Goal: Transaction & Acquisition: Purchase product/service

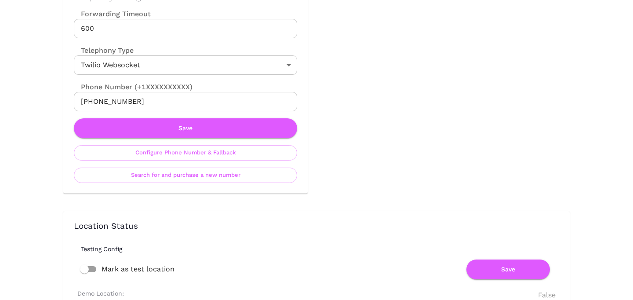
scroll to position [451, 0]
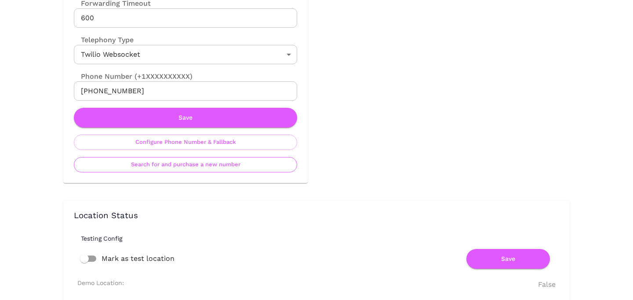
click at [218, 168] on button "Search for and purchase a new number" at bounding box center [185, 164] width 223 height 15
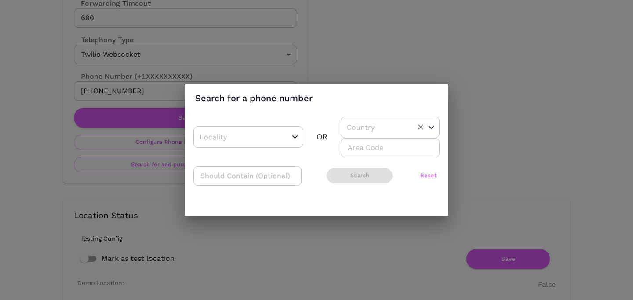
click at [375, 133] on input "text" at bounding box center [377, 127] width 64 height 14
click at [368, 164] on li "CA" at bounding box center [387, 165] width 92 height 16
type input "CA"
click at [368, 160] on div "​ OR CA ​ ​ ​ Search Reset" at bounding box center [316, 156] width 246 height 78
click at [368, 149] on input "number" at bounding box center [390, 147] width 99 height 19
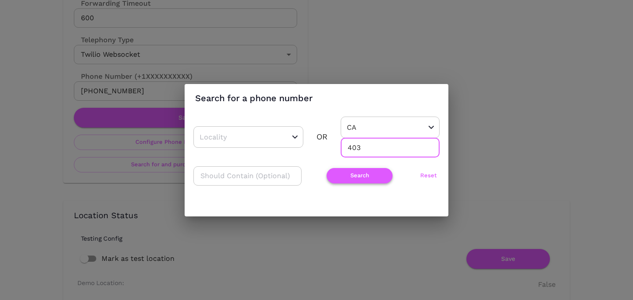
click at [345, 172] on button "Search" at bounding box center [360, 175] width 66 height 15
click at [354, 151] on input "403" at bounding box center [390, 147] width 99 height 19
type input "587"
click at [352, 174] on button "Search" at bounding box center [360, 175] width 66 height 15
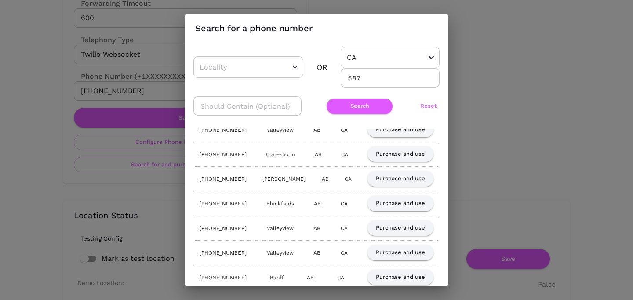
scroll to position [96, 0]
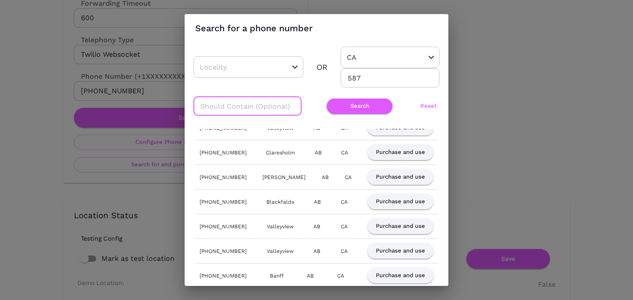
click at [257, 112] on input "text" at bounding box center [247, 105] width 108 height 19
type input "324"
click at [360, 104] on button "Search" at bounding box center [360, 105] width 66 height 15
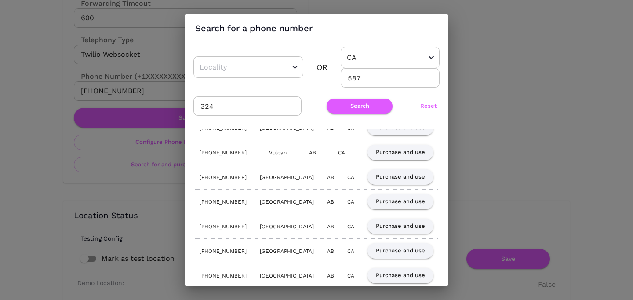
scroll to position [0, 0]
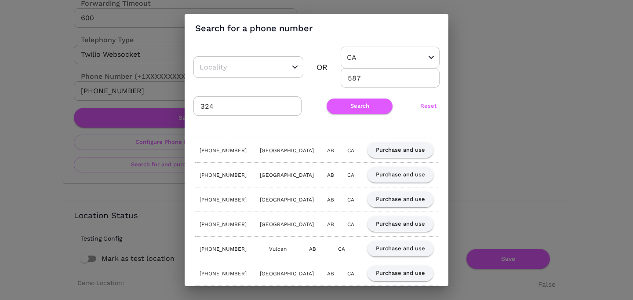
click at [515, 160] on div "Search for a phone number ​ OR [GEOGRAPHIC_DATA] ​ 587 ​ 324 ​ Search Reset [PH…" at bounding box center [316, 150] width 633 height 300
